Goal: Task Accomplishment & Management: Use online tool/utility

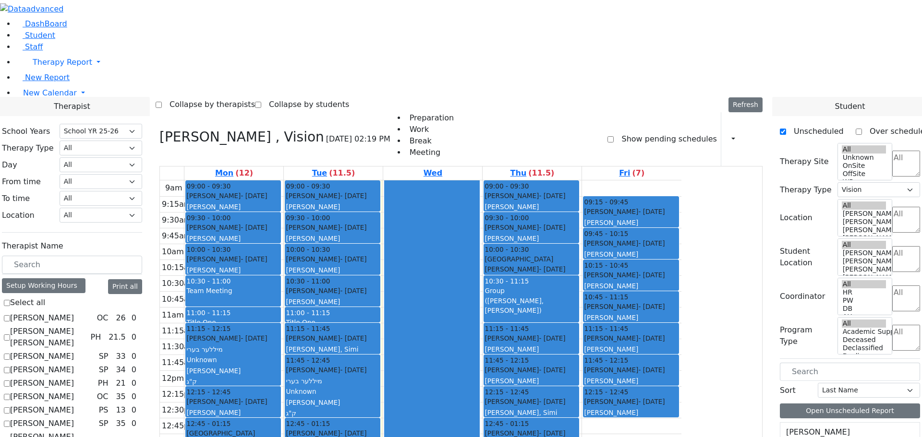
select select "212"
select select "4"
click at [59, 97] on span "New Calendar" at bounding box center [50, 92] width 54 height 9
click at [66, 128] on span "Teacher Report" at bounding box center [52, 123] width 58 height 9
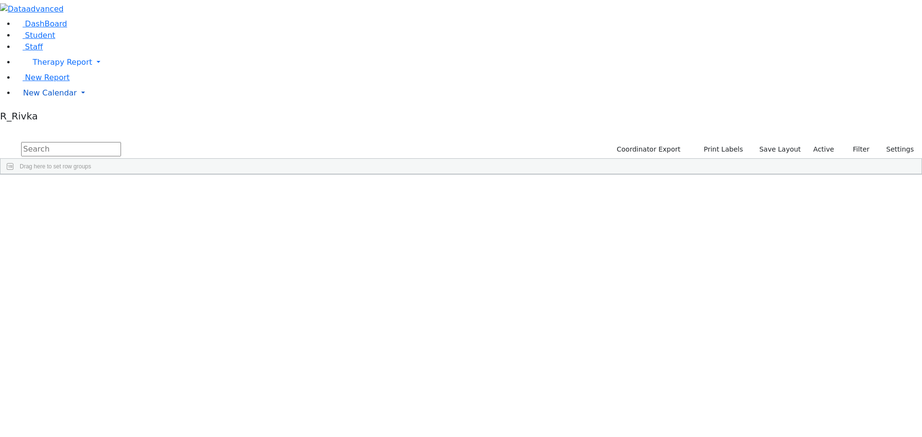
click at [49, 97] on span "New Calendar" at bounding box center [50, 92] width 54 height 9
click at [47, 128] on span "Teacher Report" at bounding box center [52, 123] width 58 height 9
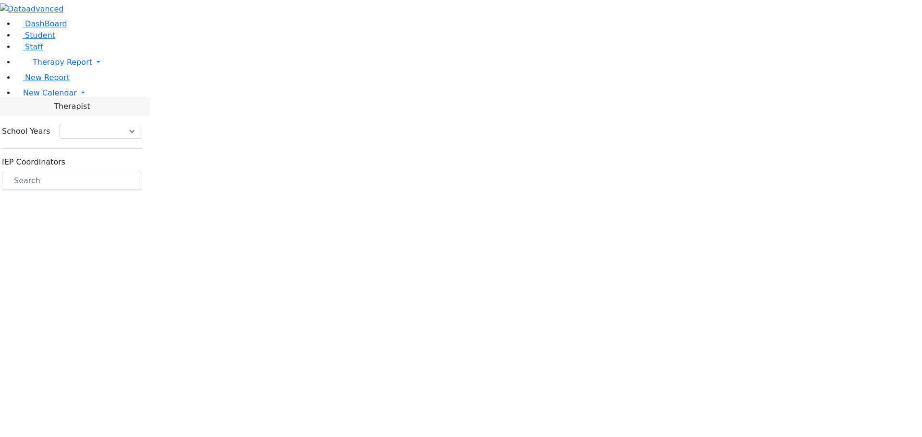
select select "212"
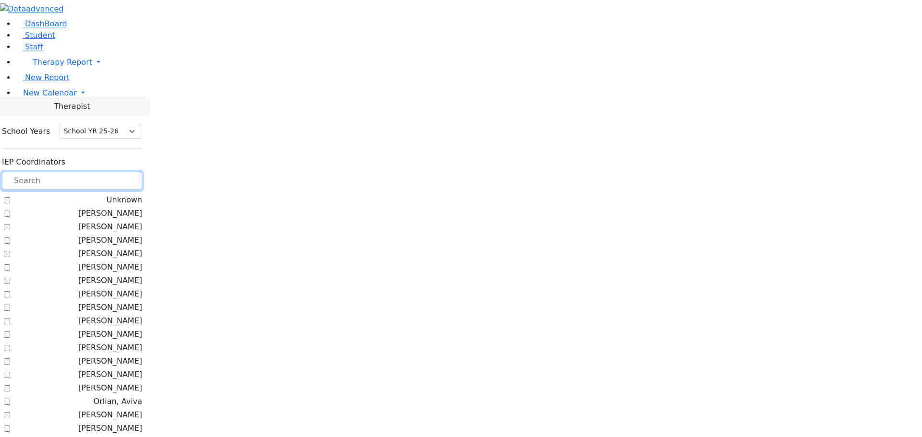
click at [142, 172] on input "text" at bounding box center [72, 181] width 140 height 18
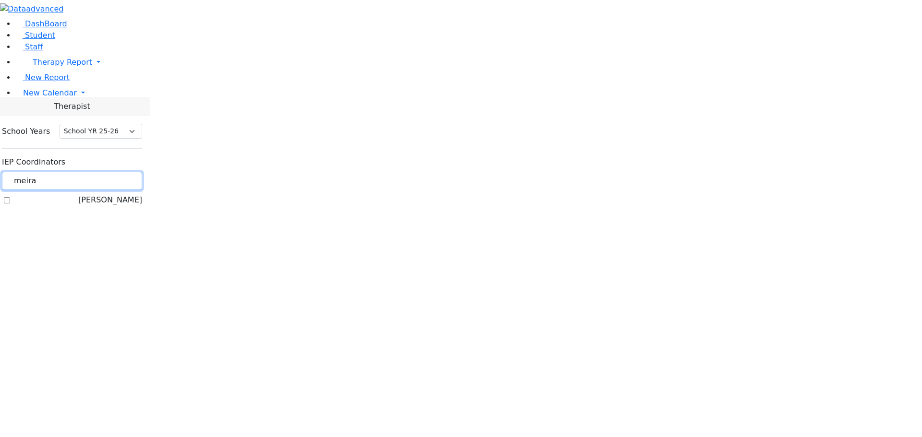
type input "meira"
drag, startPoint x: 122, startPoint y: 102, endPoint x: 135, endPoint y: 102, distance: 13.4
click at [122, 194] on label "[PERSON_NAME]" at bounding box center [110, 200] width 64 height 12
click at [10, 197] on input "[PERSON_NAME]" at bounding box center [7, 200] width 6 height 6
checkbox input "true"
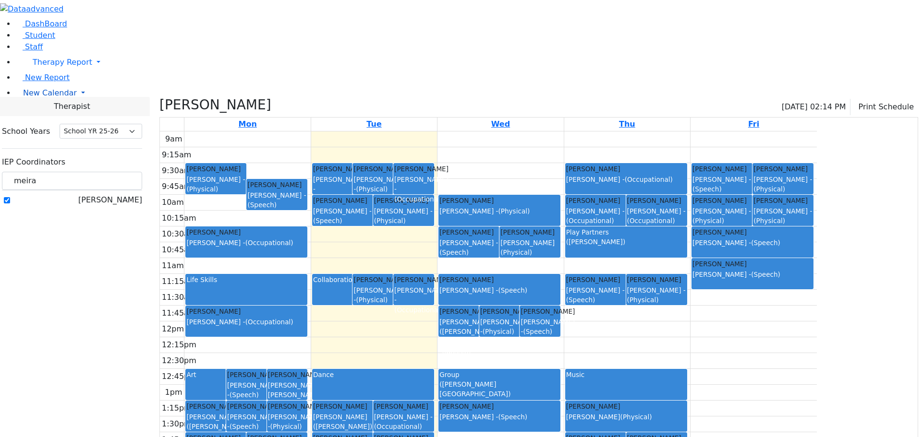
click at [33, 97] on span "New Calendar" at bounding box center [50, 92] width 54 height 9
click at [39, 128] on span "Teacher Report" at bounding box center [52, 123] width 58 height 9
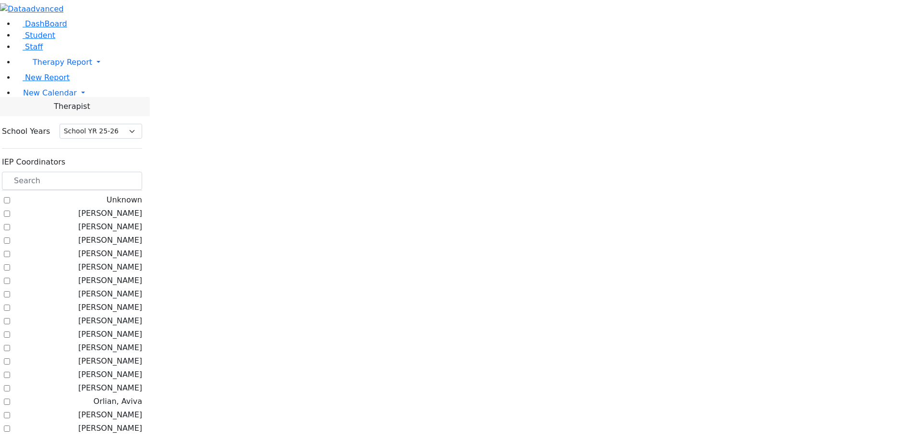
select select "212"
click at [39, 97] on span "New Calendar" at bounding box center [50, 92] width 54 height 9
click at [38, 117] on span "Calendar" at bounding box center [38, 112] width 35 height 9
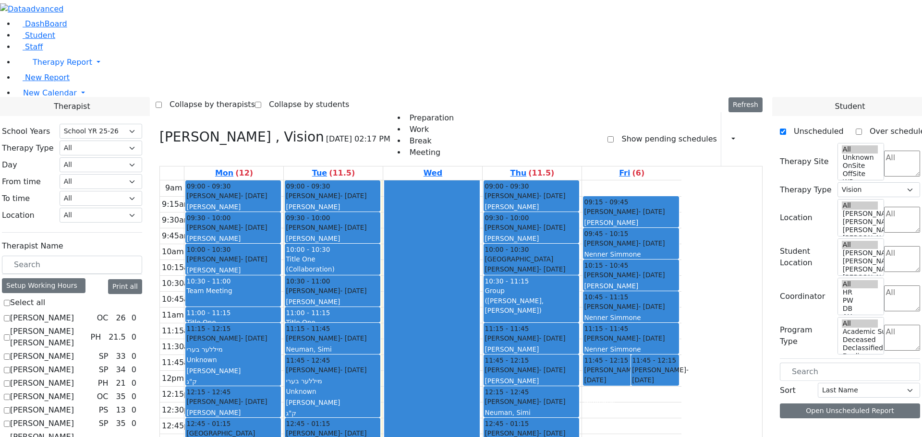
select select "212"
select select "4"
checkbox input "false"
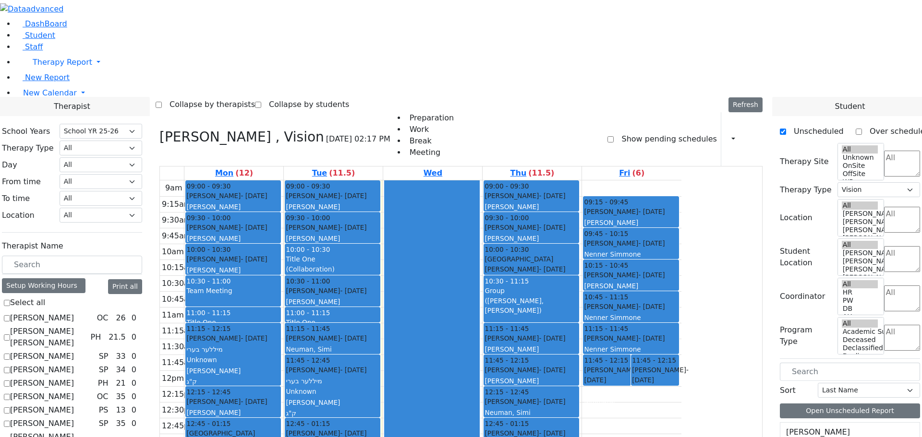
select select
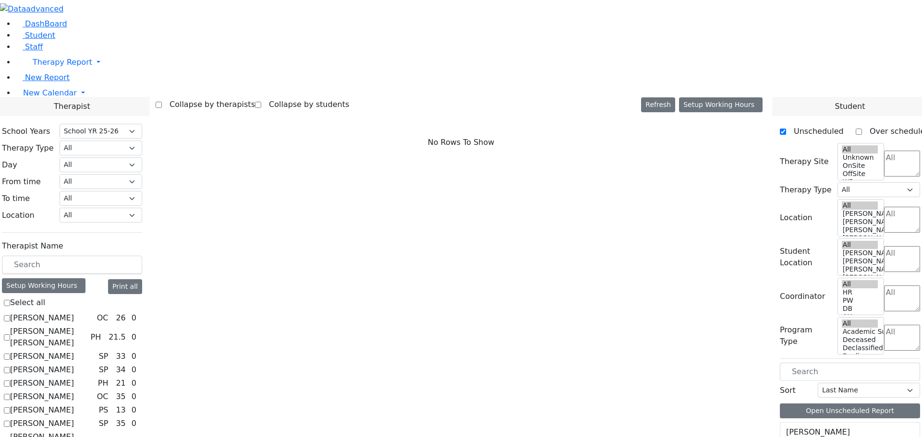
scroll to position [240, 0]
checkbox input "true"
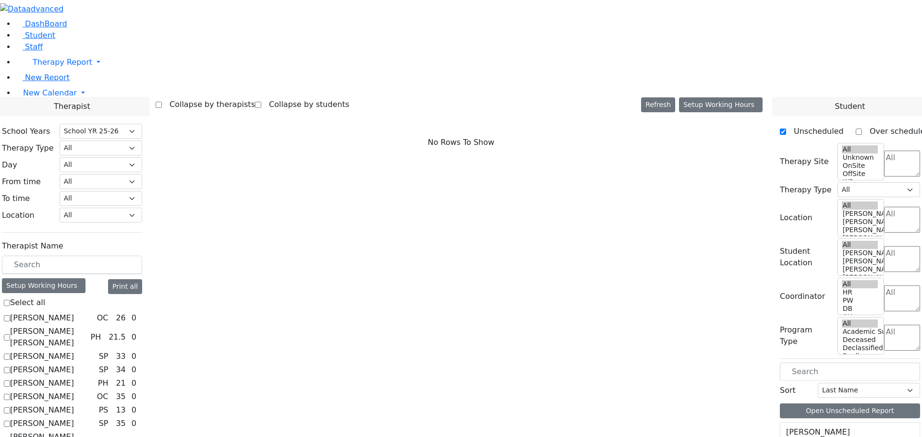
select select "2"
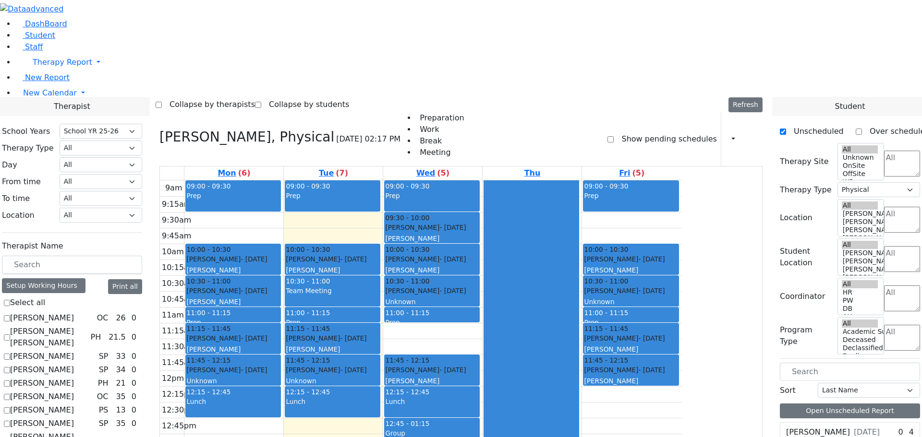
drag, startPoint x: 713, startPoint y: 100, endPoint x: 529, endPoint y: 338, distance: 301.2
click at [529, 338] on tr "09:00 - 09:30 Prep 10:00 - 10:30 Ekstein Shevy - 10/21/2021 Horowitz Shira 10:3…" at bounding box center [420, 370] width 521 height 380
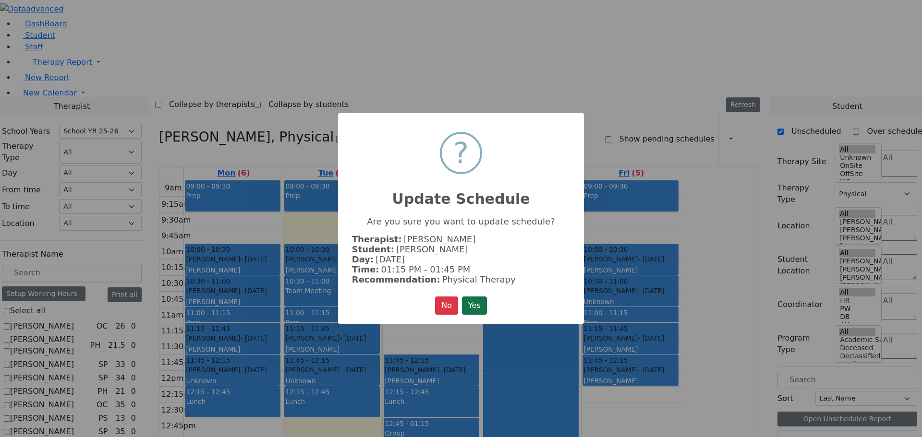
click at [477, 306] on button "Yes" at bounding box center [474, 306] width 25 height 18
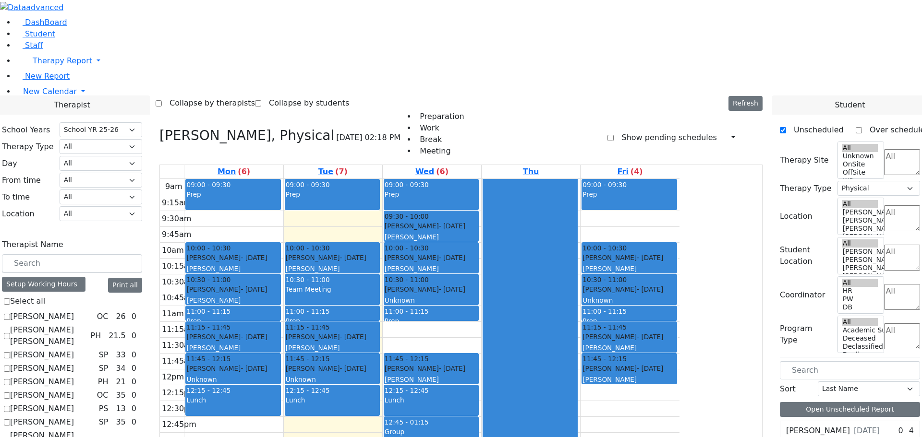
scroll to position [0, 0]
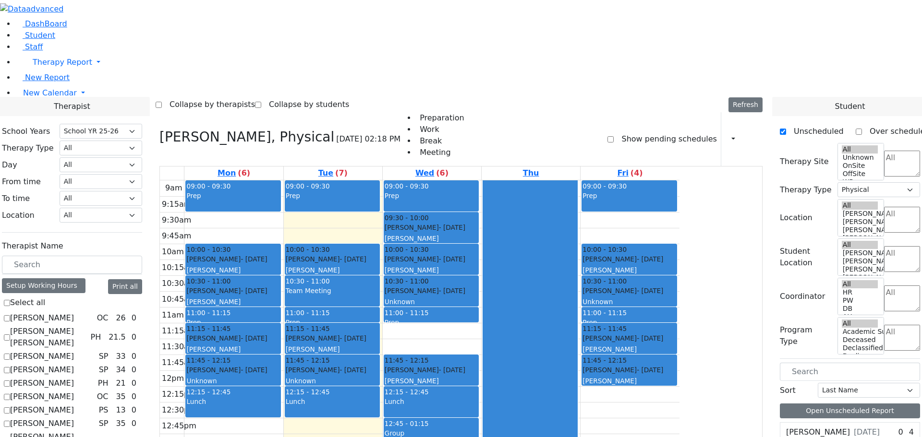
checkbox input "false"
select select
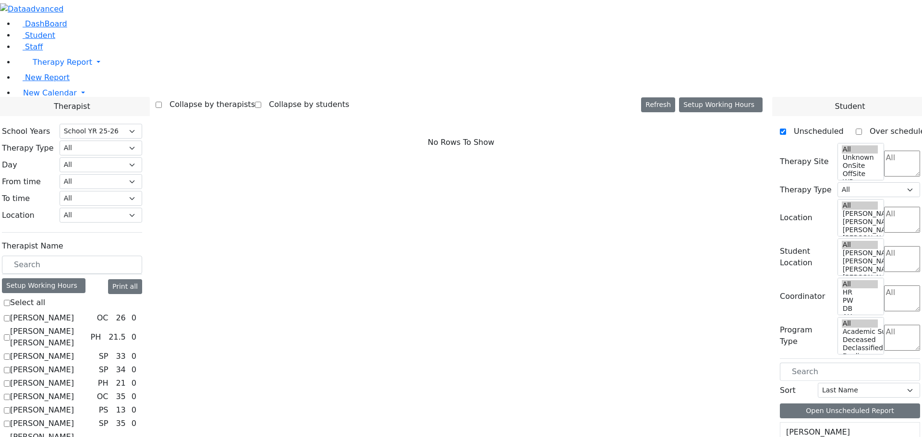
checkbox input "true"
select select "2"
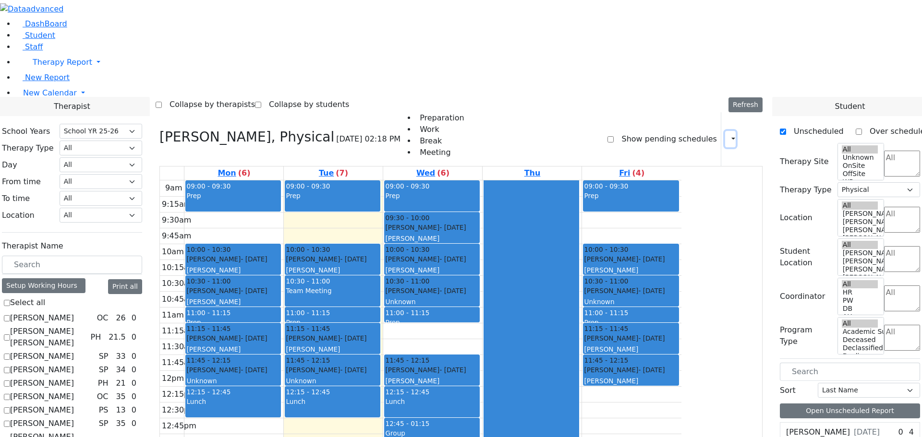
click at [727, 134] on icon "button" at bounding box center [727, 138] width 0 height 9
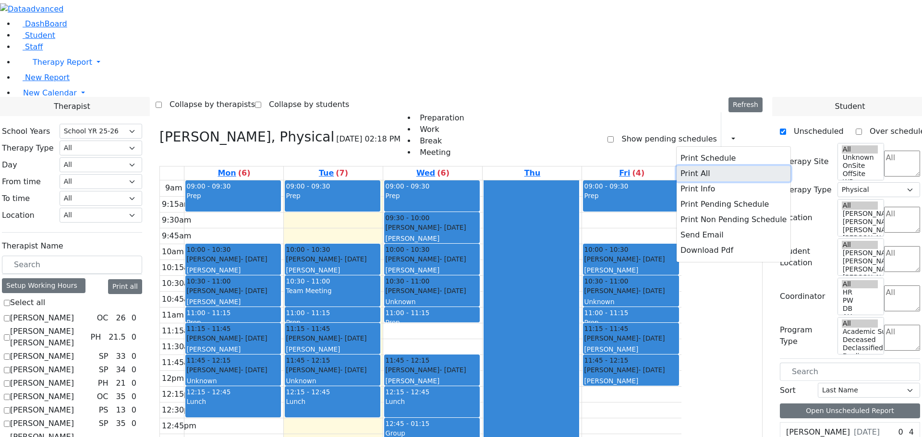
click at [676, 166] on button "Print All" at bounding box center [733, 173] width 114 height 15
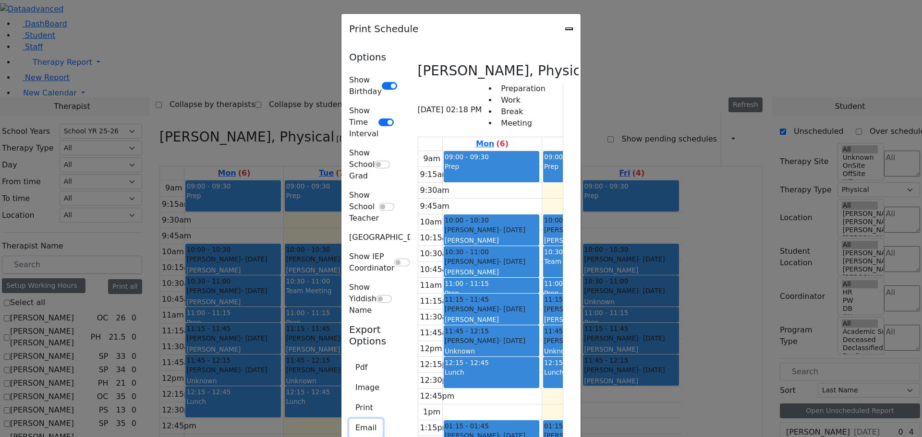
click at [349, 419] on button "Email" at bounding box center [366, 428] width 34 height 18
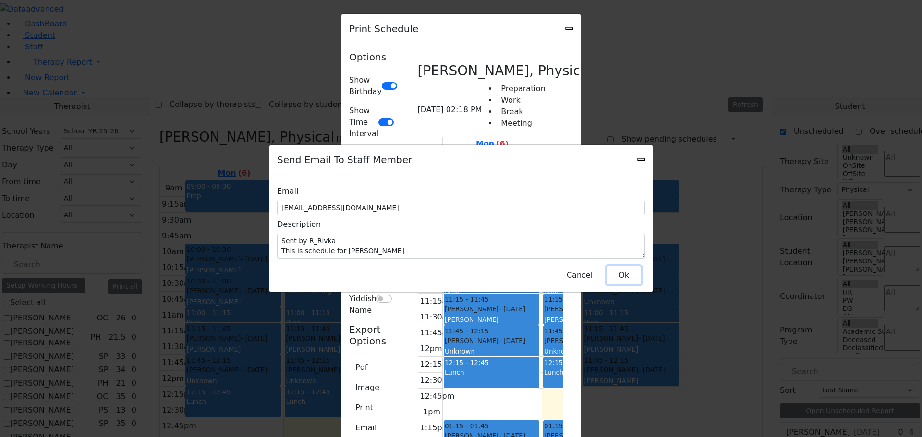
click at [620, 266] on button "Ok" at bounding box center [623, 275] width 35 height 18
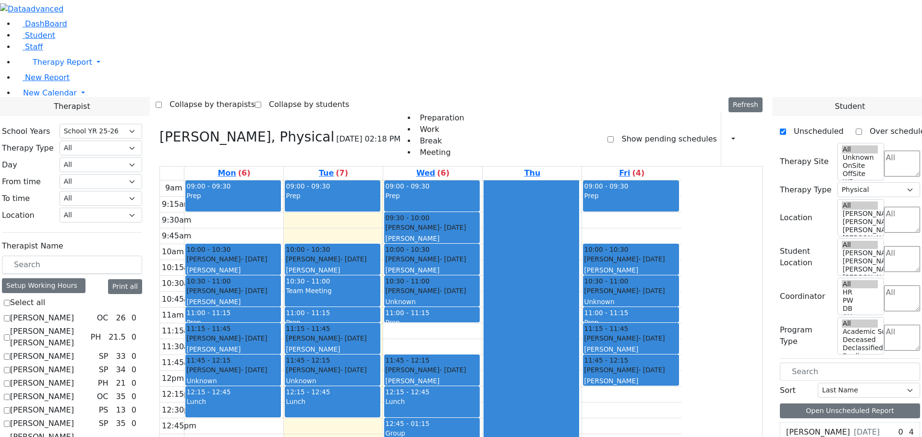
checkbox input "false"
select select
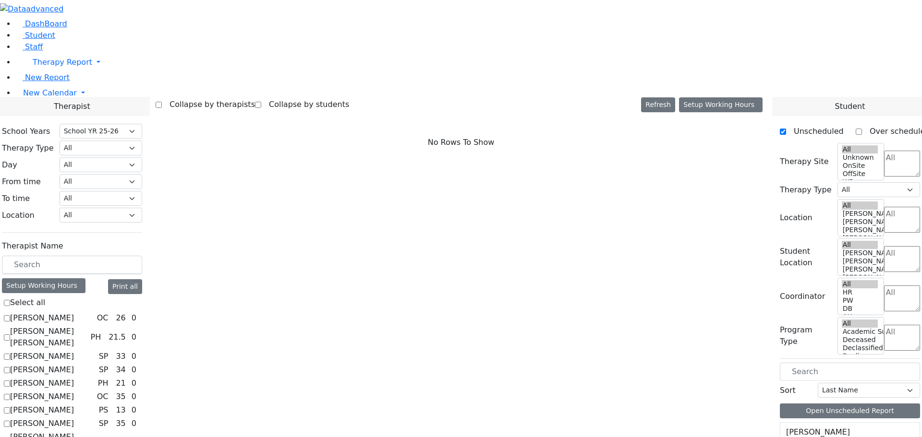
checkbox input "true"
select select "2"
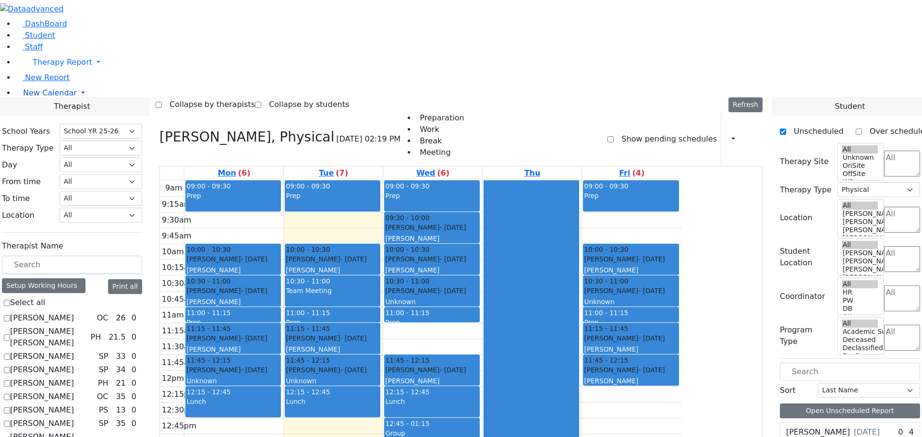
click at [47, 97] on span "New Calendar" at bounding box center [50, 92] width 54 height 9
click at [54, 128] on link "Teacher Report" at bounding box center [51, 123] width 60 height 9
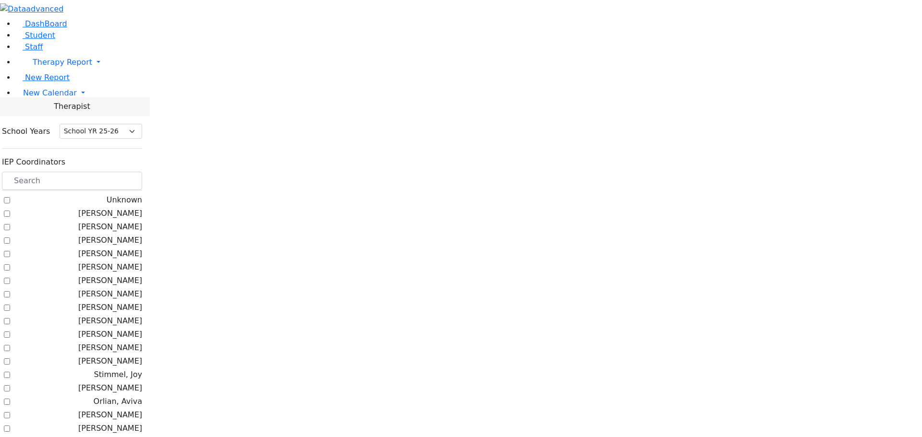
select select "212"
click at [130, 172] on input "text" at bounding box center [72, 181] width 140 height 18
click at [142, 172] on input "text" at bounding box center [72, 181] width 140 height 18
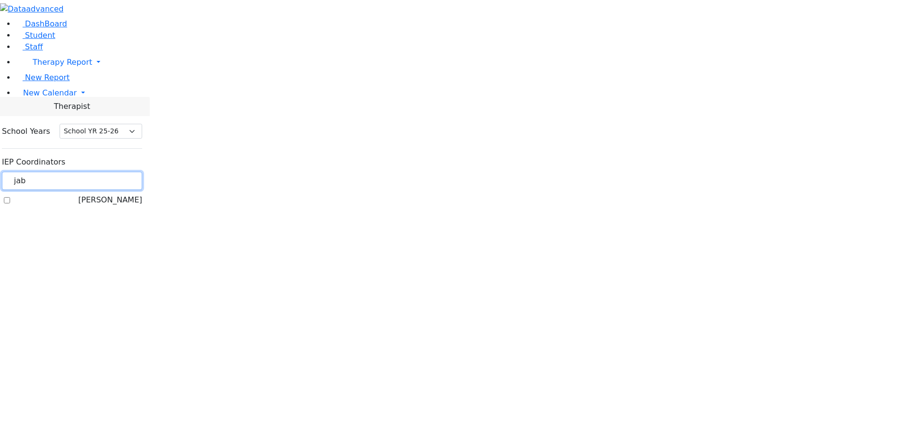
type input "jab"
click at [125, 194] on label "[PERSON_NAME]" at bounding box center [110, 200] width 64 height 12
click at [10, 197] on input "[PERSON_NAME]" at bounding box center [7, 200] width 6 height 6
checkbox input "true"
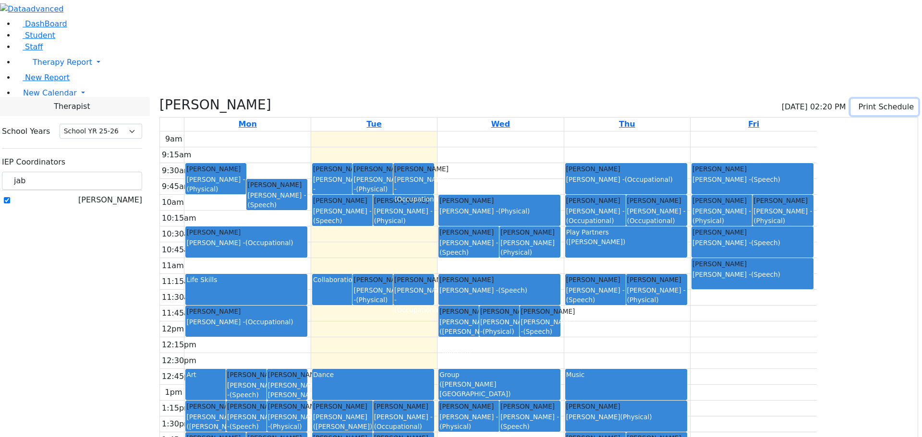
click at [891, 99] on button "Print Schedule" at bounding box center [884, 107] width 68 height 16
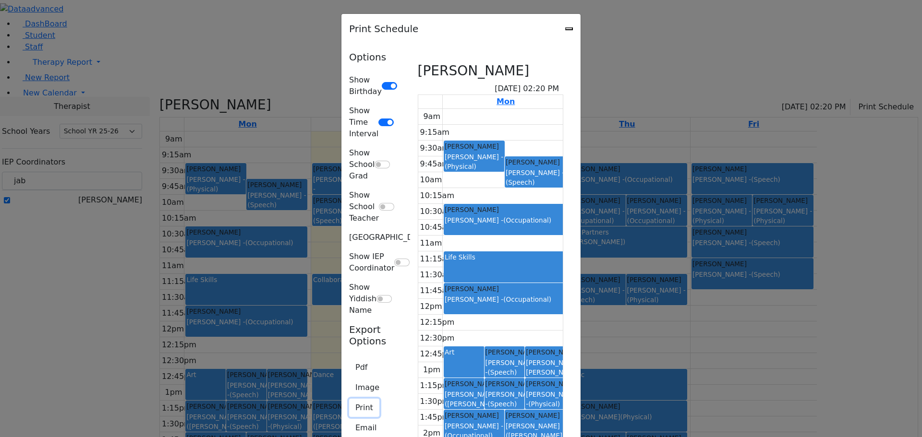
drag, startPoint x: 227, startPoint y: 207, endPoint x: 234, endPoint y: 213, distance: 9.6
click at [349, 399] on button "Print" at bounding box center [364, 408] width 30 height 18
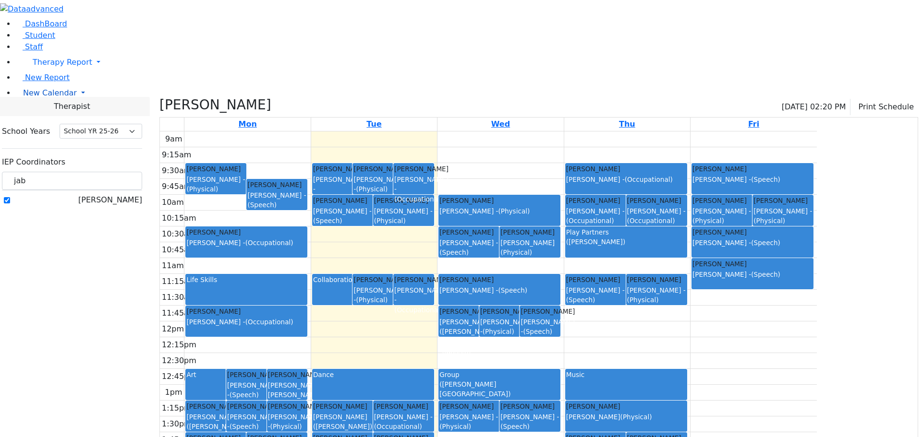
click at [57, 97] on span "New Calendar" at bounding box center [50, 92] width 54 height 9
click at [48, 117] on span "Calendar" at bounding box center [38, 112] width 35 height 9
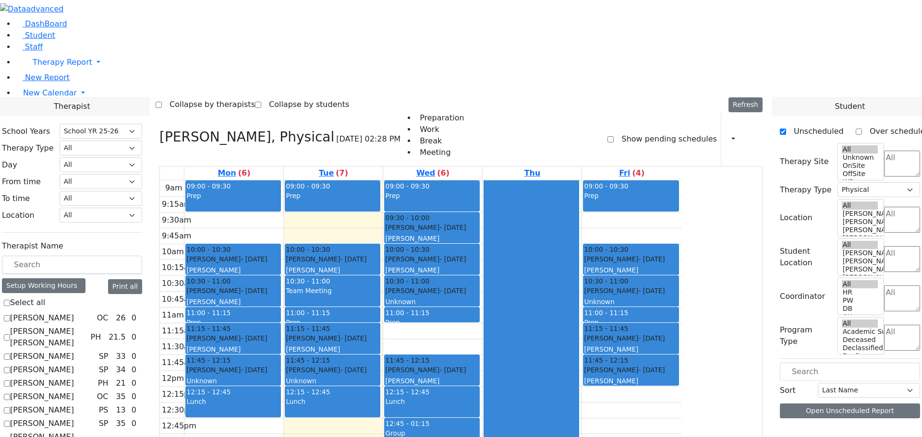
select select "212"
select select "2"
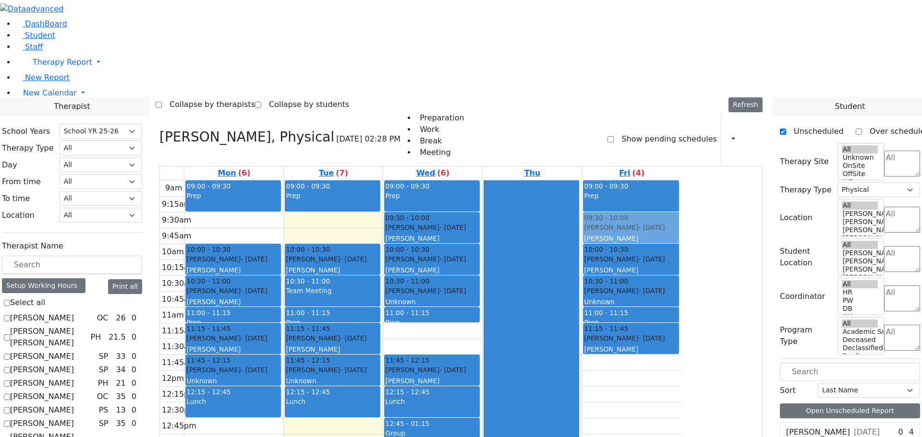
drag, startPoint x: 707, startPoint y: 253, endPoint x: 724, endPoint y: 132, distance: 122.7
click at [681, 180] on div "09:00 - 09:30 Prep 10:00 - 10:30 [PERSON_NAME] - [DATE] [PERSON_NAME] 10:30 - 1…" at bounding box center [631, 370] width 99 height 380
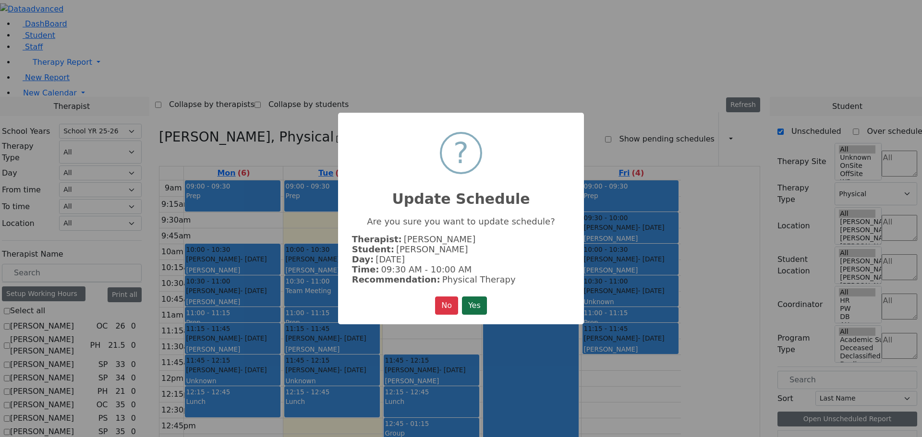
click at [481, 304] on button "Yes" at bounding box center [474, 306] width 25 height 18
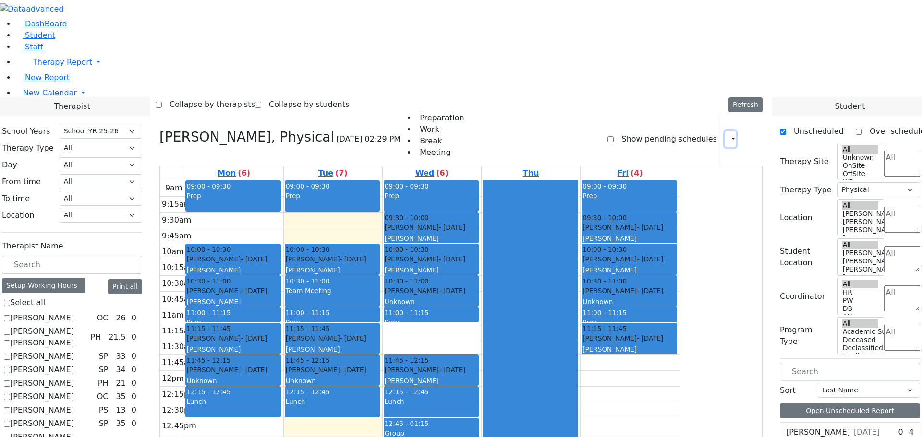
click at [727, 134] on icon "button" at bounding box center [727, 138] width 0 height 9
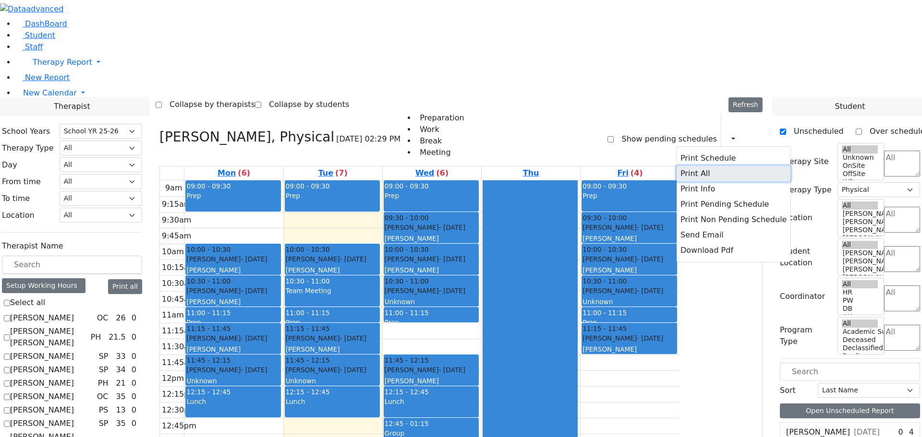
click at [701, 166] on button "Print All" at bounding box center [733, 173] width 114 height 15
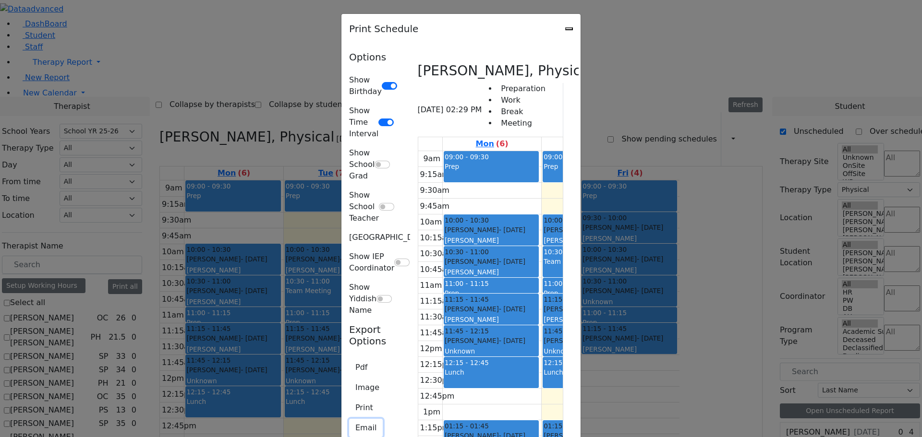
click at [349, 419] on button "Email" at bounding box center [366, 428] width 34 height 18
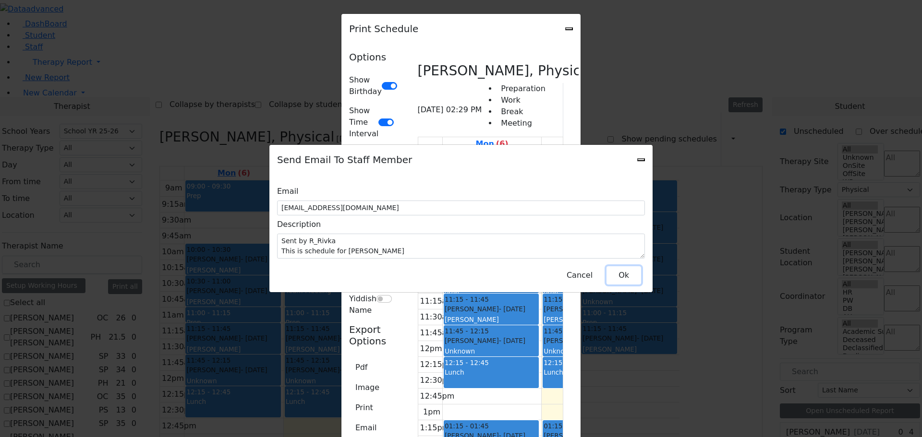
drag, startPoint x: 631, startPoint y: 272, endPoint x: 635, endPoint y: 264, distance: 8.8
click at [631, 272] on button "Ok" at bounding box center [623, 275] width 35 height 18
